Goal: Task Accomplishment & Management: Manage account settings

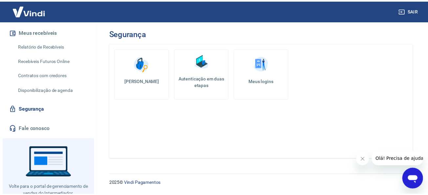
scroll to position [131, 0]
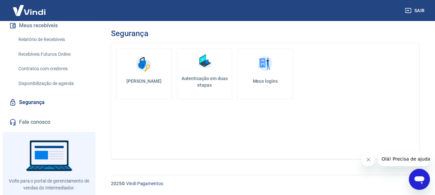
click at [195, 74] on link "Autenticação em duas etapas" at bounding box center [204, 74] width 55 height 51
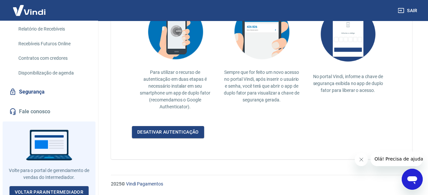
scroll to position [144, 0]
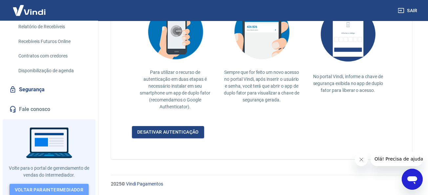
click at [41, 188] on link "Voltar para Intermediador" at bounding box center [49, 190] width 79 height 12
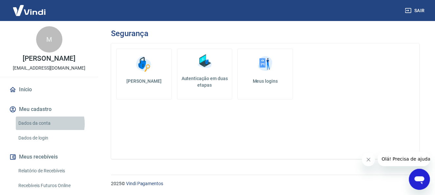
click at [45, 124] on link "Dados da conta" at bounding box center [53, 122] width 74 height 13
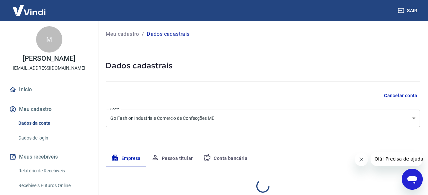
select select "SP"
select select "business"
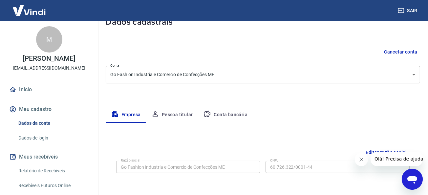
scroll to position [131, 0]
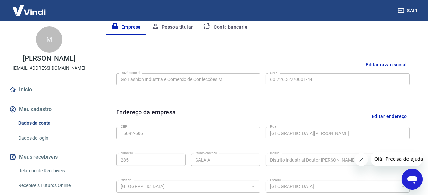
click at [173, 27] on button "Pessoa titular" at bounding box center [172, 27] width 52 height 16
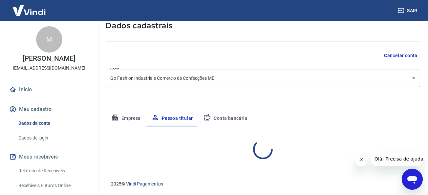
scroll to position [68, 0]
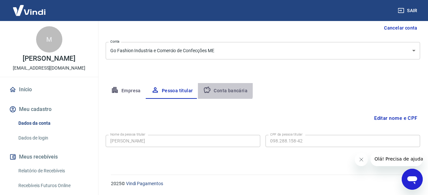
click at [217, 89] on button "Conta bancária" at bounding box center [225, 91] width 55 height 16
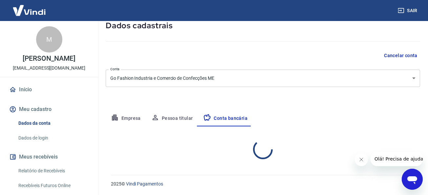
select select "1"
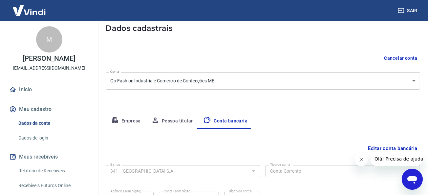
scroll to position [16, 0]
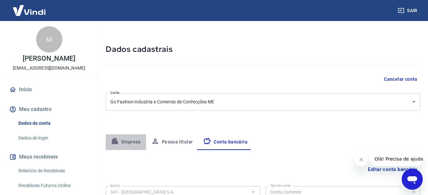
click at [129, 139] on button "Empresa" at bounding box center [126, 142] width 40 height 16
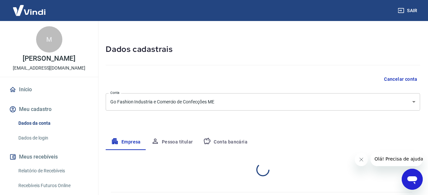
select select "SP"
select select "business"
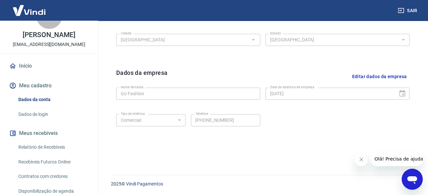
scroll to position [44, 0]
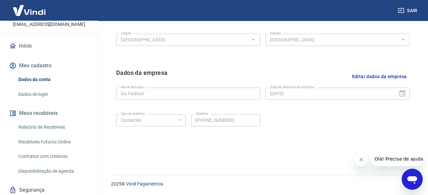
click at [40, 93] on link "Dados de login" at bounding box center [53, 94] width 74 height 13
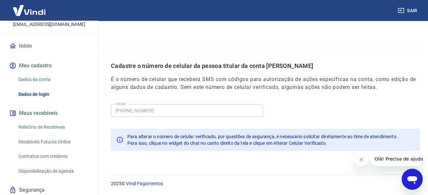
scroll to position [225, 0]
click at [410, 178] on icon "Abrir janela de mensagens" at bounding box center [412, 180] width 10 height 8
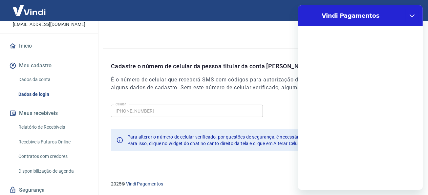
scroll to position [0, 0]
click at [411, 14] on icon "Fechar" at bounding box center [411, 15] width 5 height 5
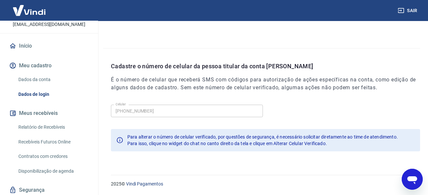
click at [417, 182] on icon "Abrir janela de mensagens" at bounding box center [412, 179] width 12 height 12
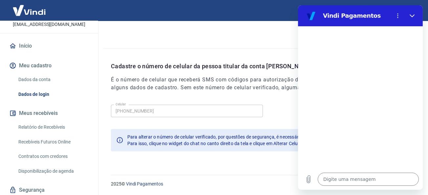
click at [257, 178] on div "2025 © Vindi Pagamentos" at bounding box center [261, 181] width 317 height 28
click at [409, 16] on button "Fechar" at bounding box center [411, 15] width 13 height 13
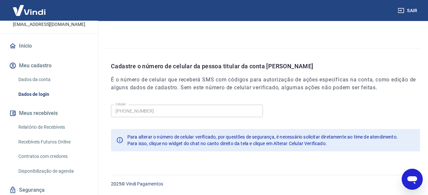
click at [414, 180] on icon "Abrir janela de mensagens" at bounding box center [412, 180] width 10 height 8
type textarea "x"
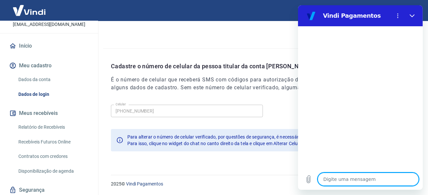
type textarea "o"
type textarea "x"
type textarea "oi"
type textarea "x"
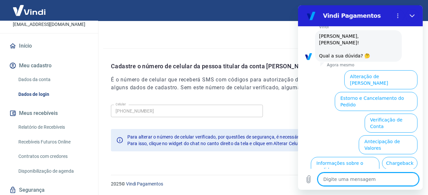
scroll to position [60, 0]
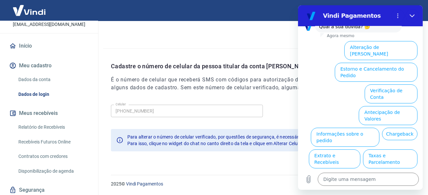
click at [370, 171] on button "Alterar celular verificado" at bounding box center [386, 180] width 61 height 19
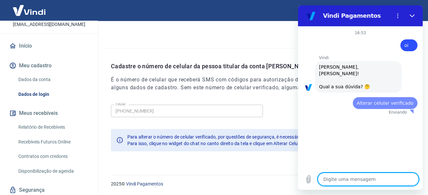
scroll to position [0, 0]
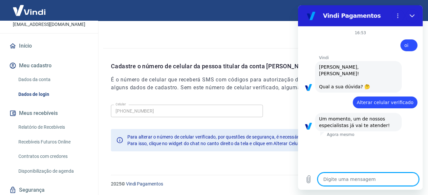
type textarea "x"
